Goal: Transaction & Acquisition: Purchase product/service

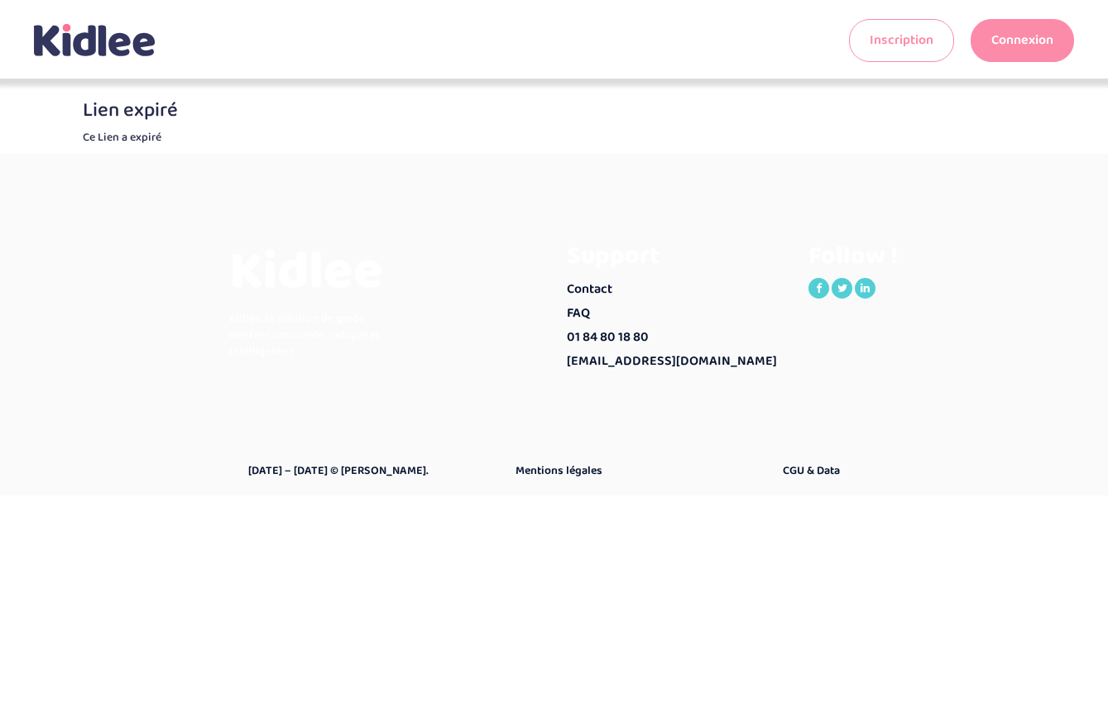
click at [1019, 32] on link "Connexion" at bounding box center [1022, 40] width 103 height 43
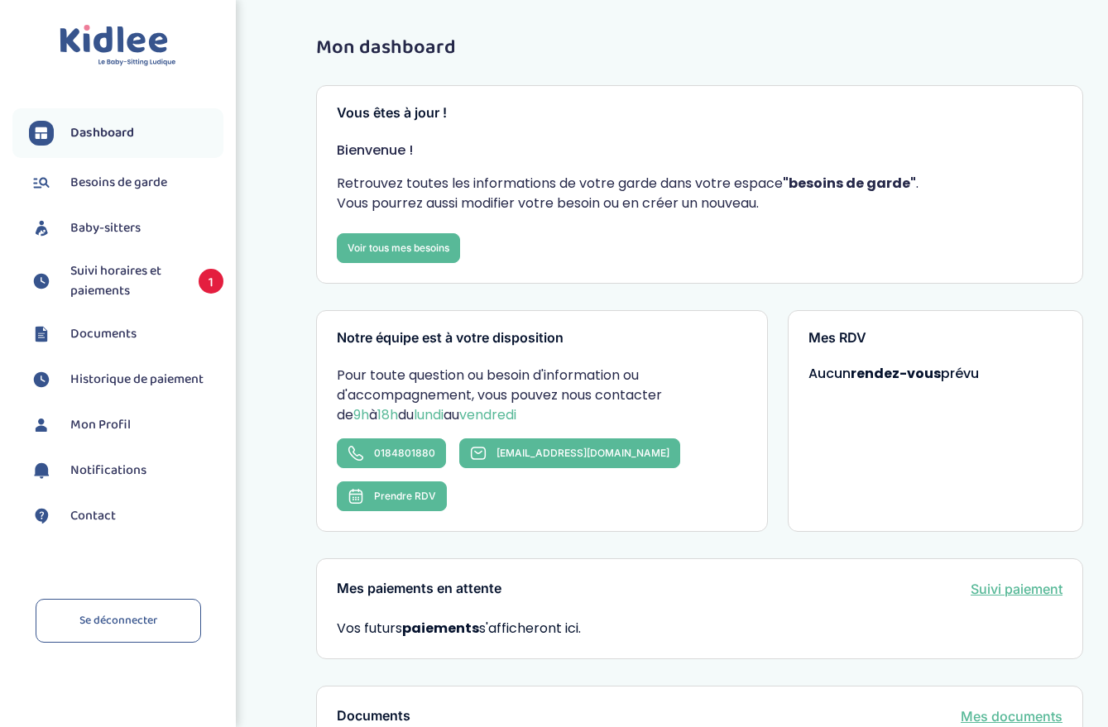
click at [103, 282] on span "Suivi horaires et paiements" at bounding box center [126, 281] width 112 height 40
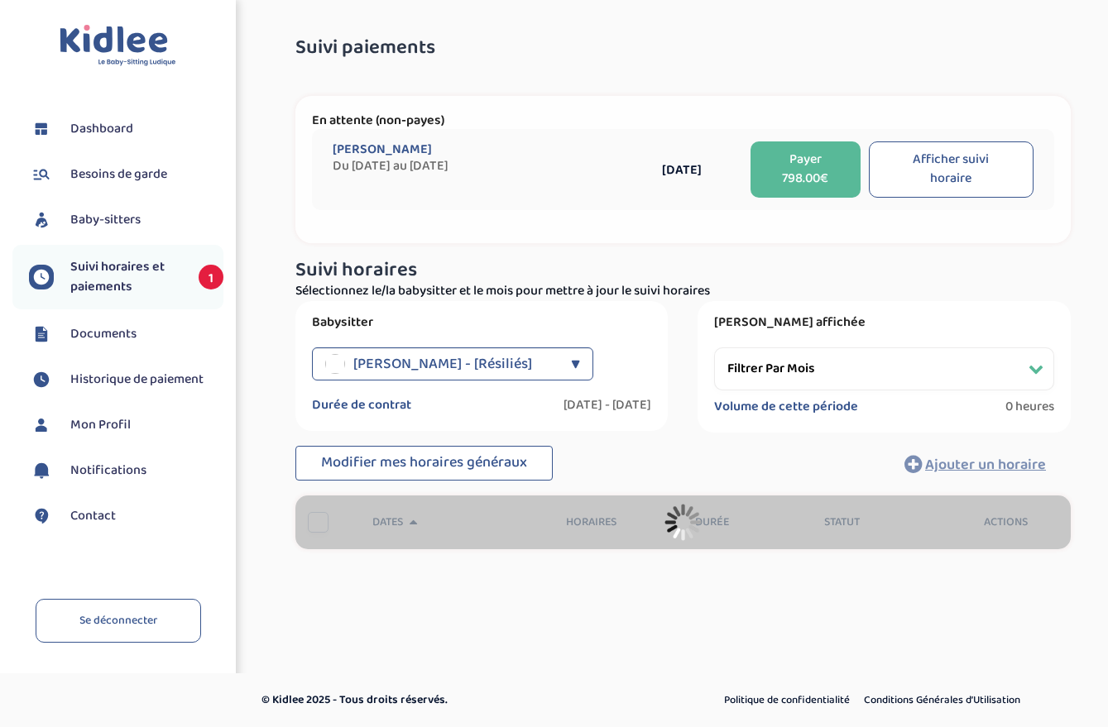
select select "[DATE]"
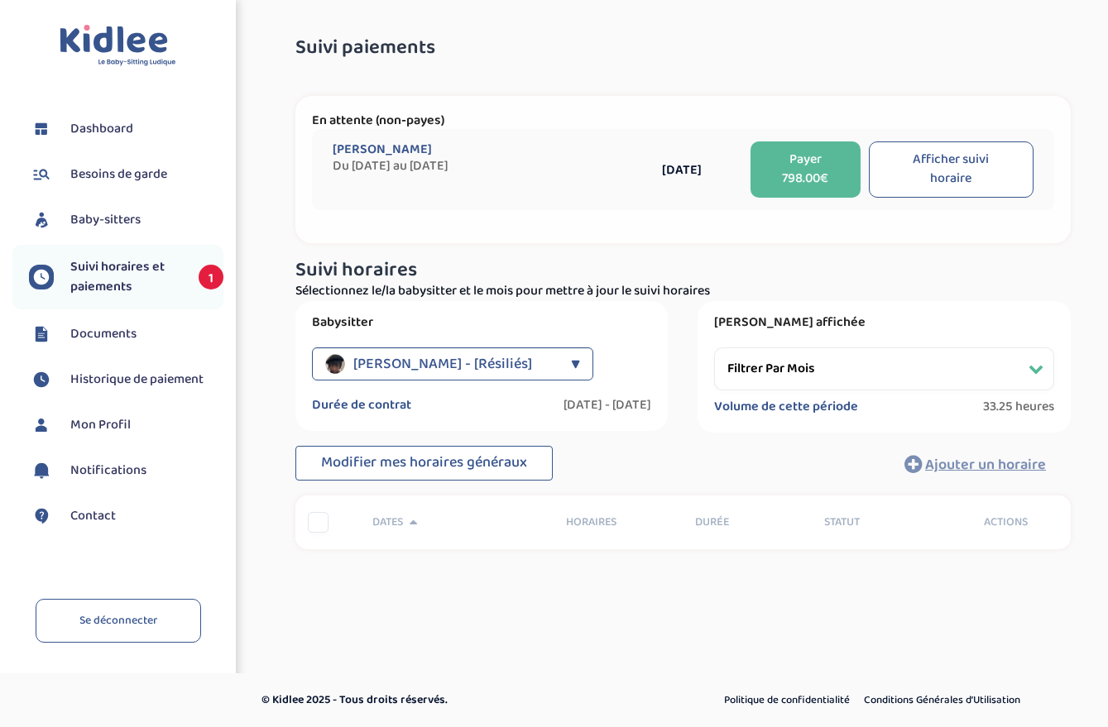
click at [797, 169] on button "Payer 798.00€" at bounding box center [806, 169] width 110 height 56
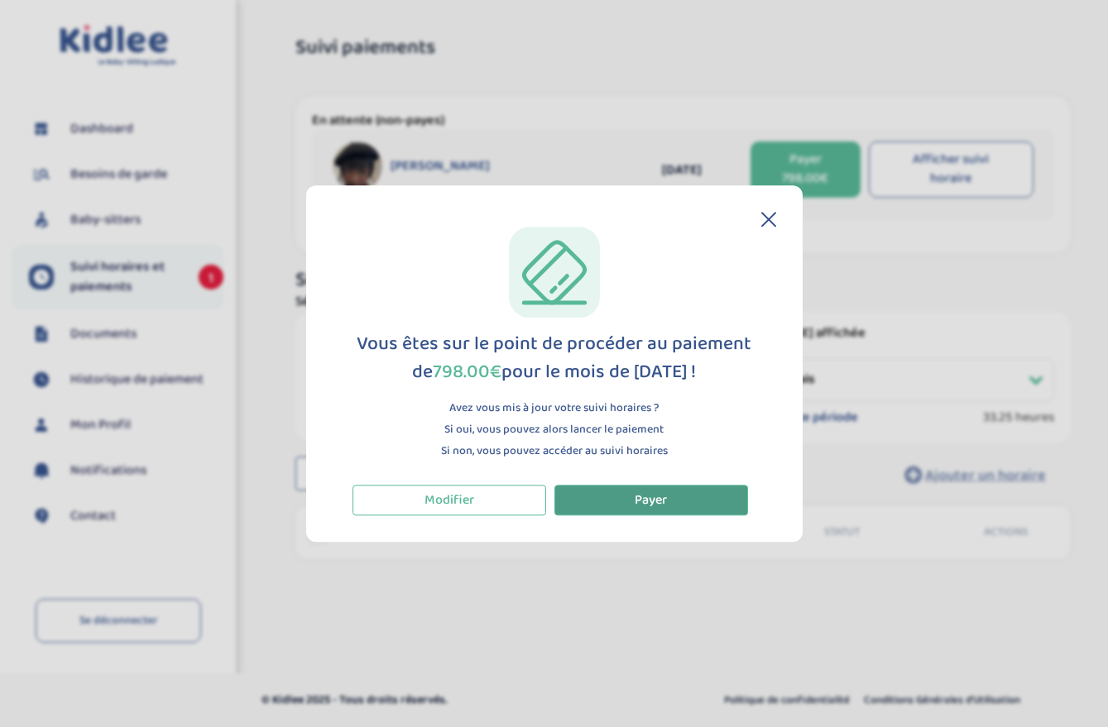
click at [655, 507] on span "Payer" at bounding box center [651, 500] width 32 height 21
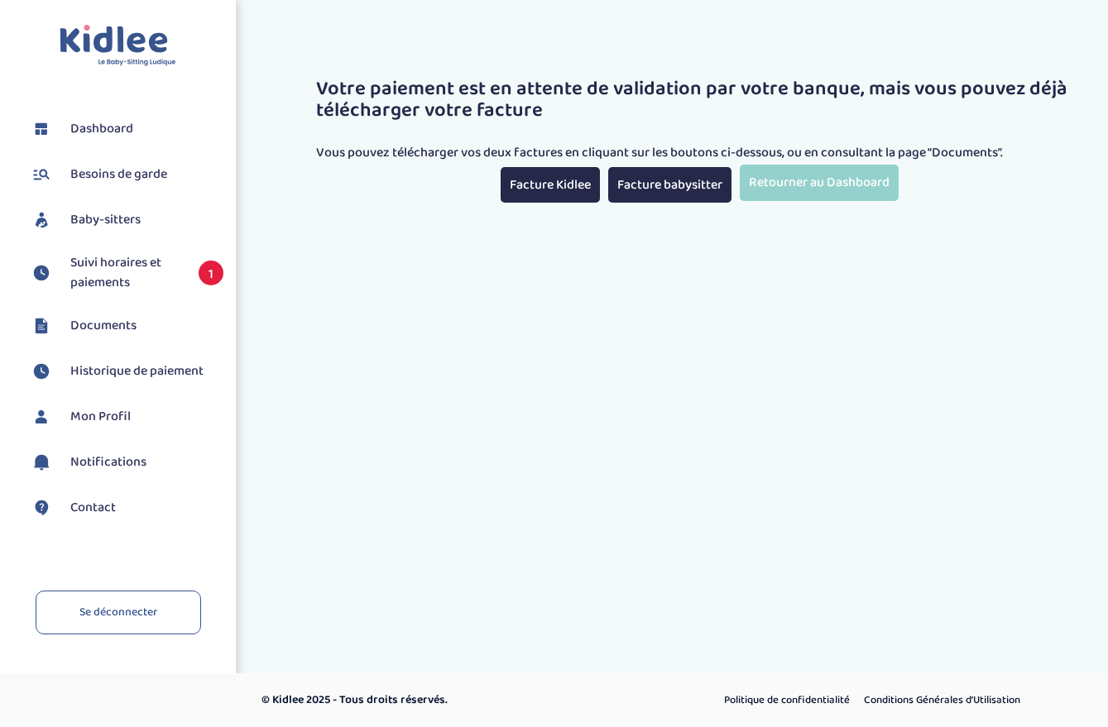
click at [546, 204] on div "Votre paiement est en attente de validation par votre banque, mais vous pouvez …" at bounding box center [700, 120] width 818 height 190
click at [536, 192] on link "Facture Kidlee" at bounding box center [550, 185] width 99 height 36
